Goal: Transaction & Acquisition: Purchase product/service

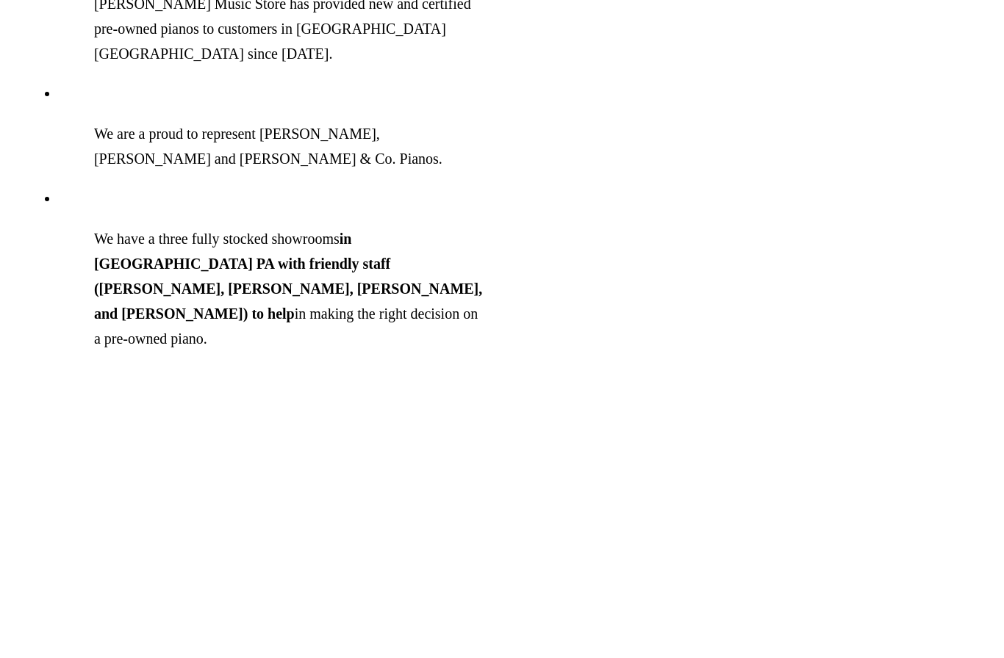
scroll to position [1631, 0]
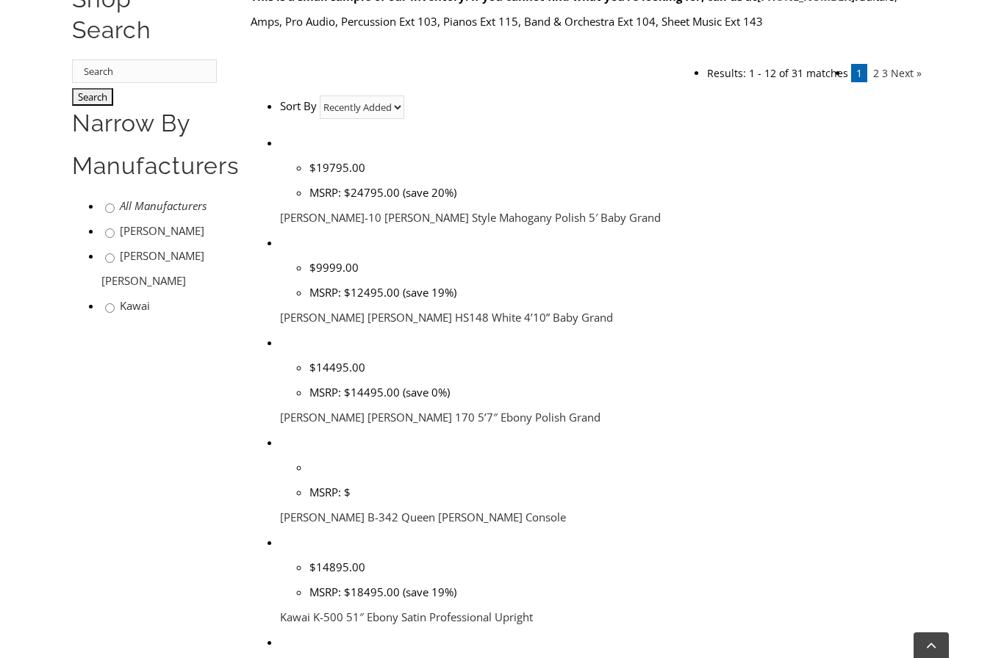
scroll to position [655, 0]
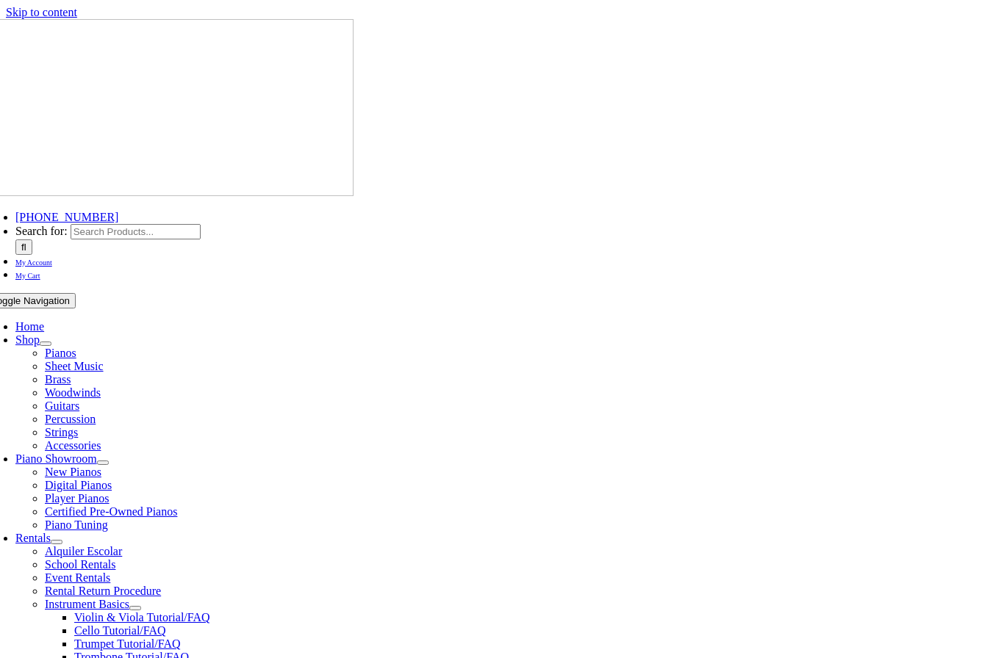
click at [177, 506] on link "Certified Pre-Owned Pianos" at bounding box center [111, 512] width 132 height 12
click at [76, 347] on span "Pianos" at bounding box center [61, 353] width 32 height 12
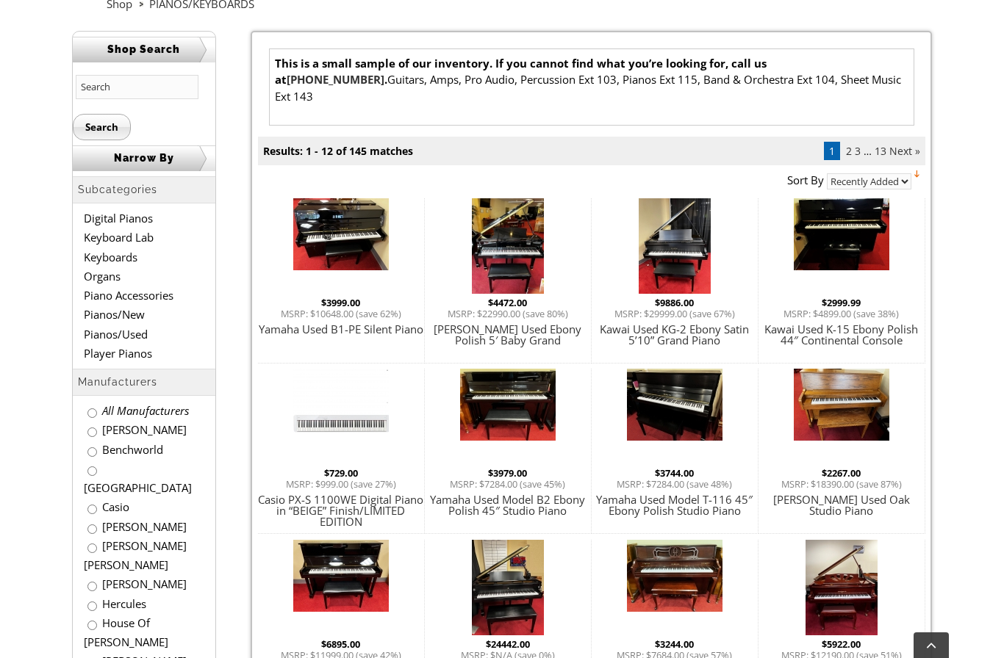
scroll to position [199, 0]
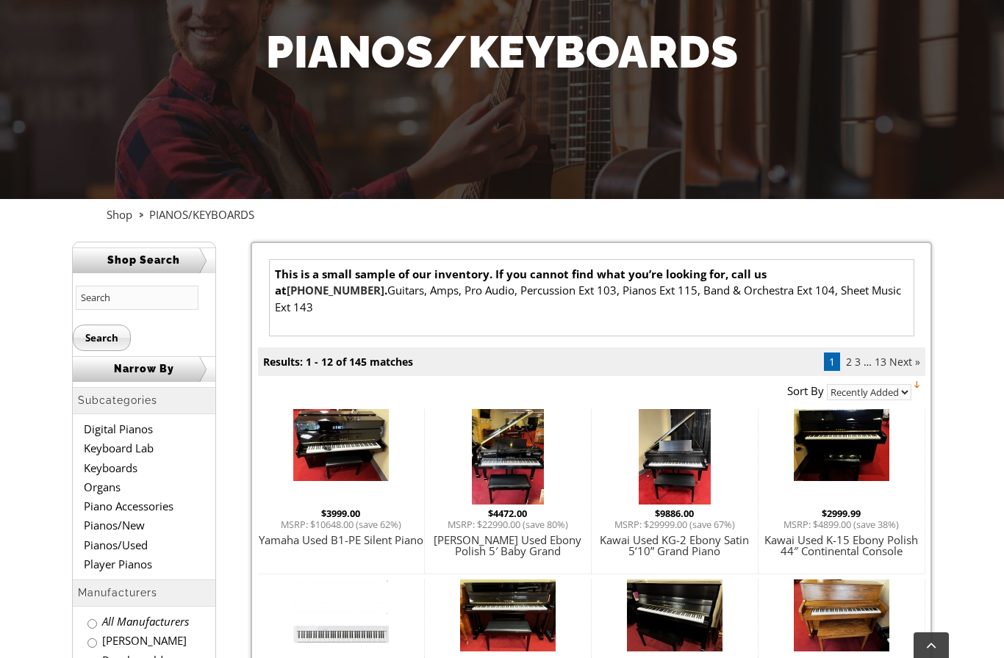
click at [907, 355] on link "Next »" at bounding box center [904, 362] width 31 height 14
